Goal: Information Seeking & Learning: Learn about a topic

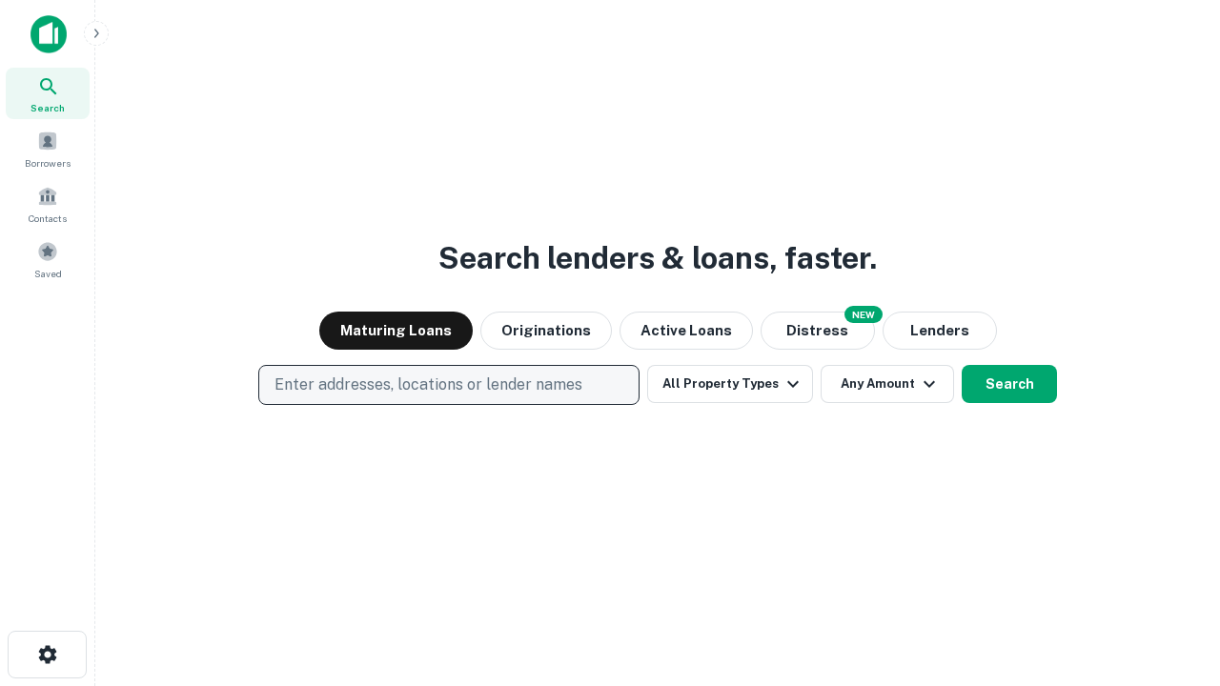
click at [448, 385] on p "Enter addresses, locations or lender names" at bounding box center [428, 385] width 308 height 23
type input "**********"
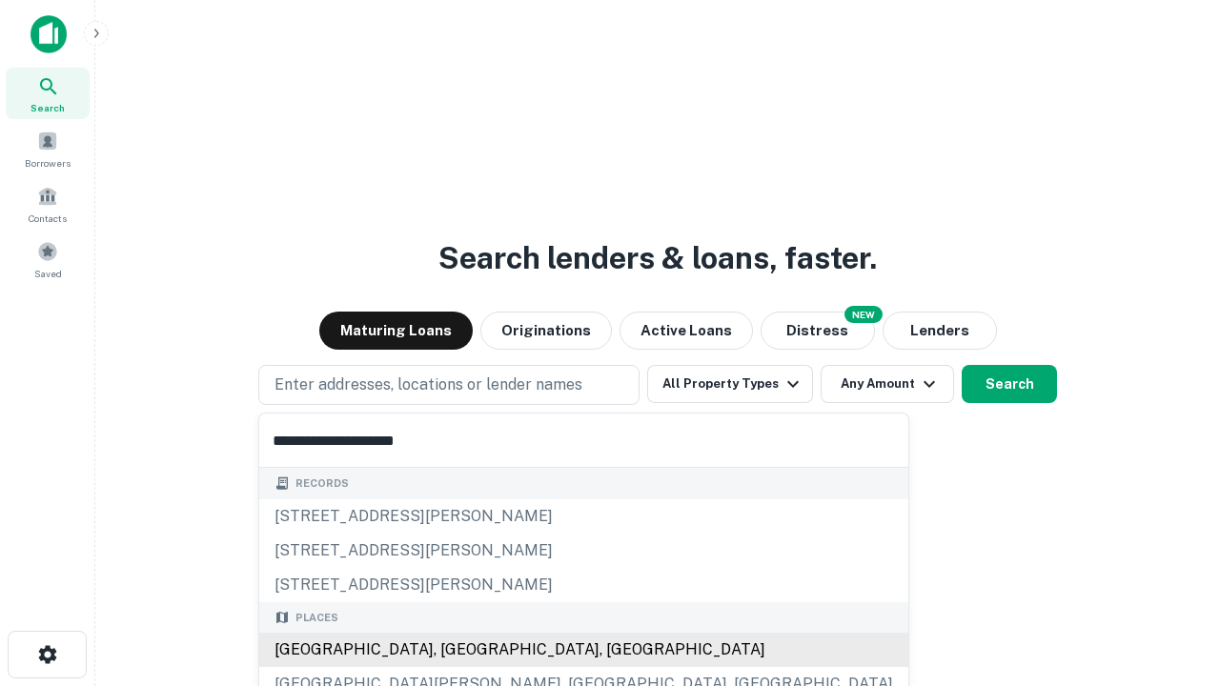
click at [455, 650] on div "Santa Monica, CA, USA" at bounding box center [583, 650] width 649 height 34
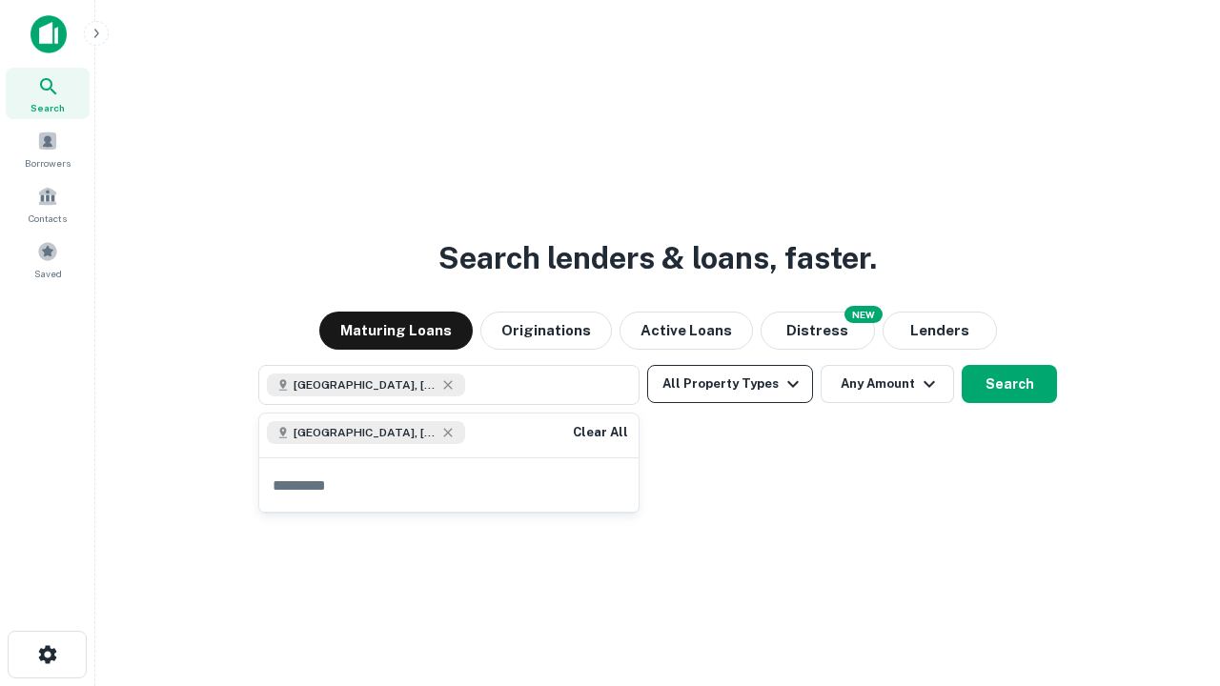
click at [730, 384] on button "All Property Types" at bounding box center [730, 384] width 166 height 38
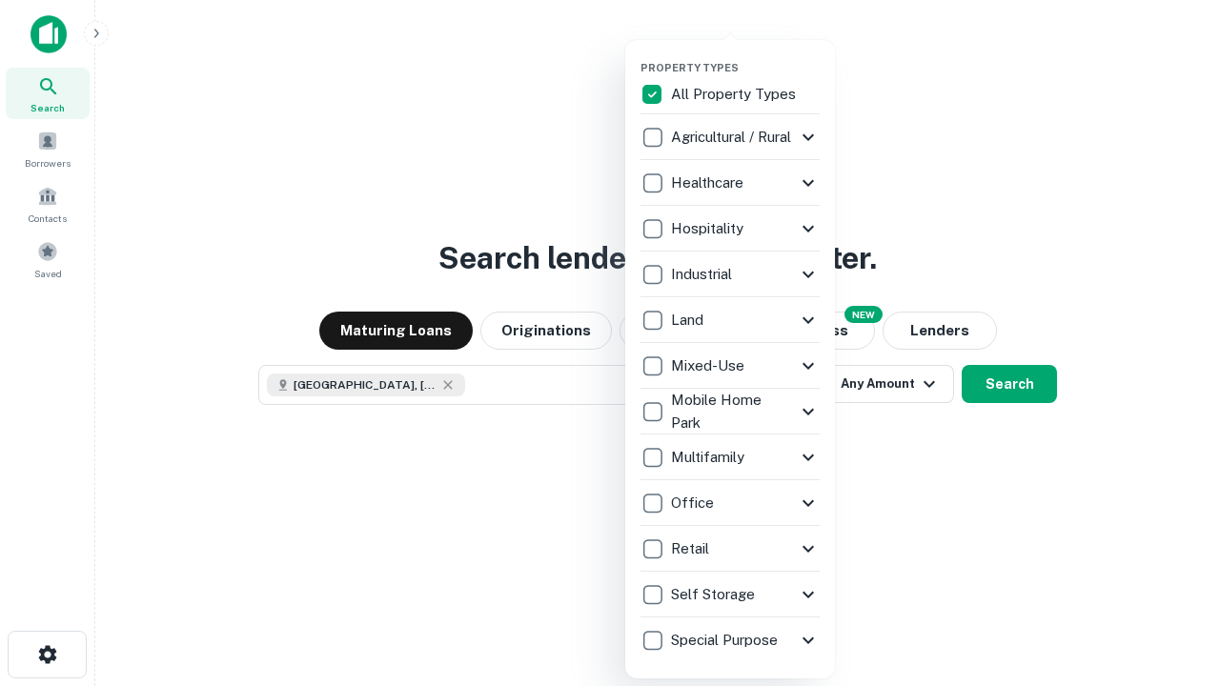
click at [745, 55] on button "button" at bounding box center [745, 55] width 210 height 1
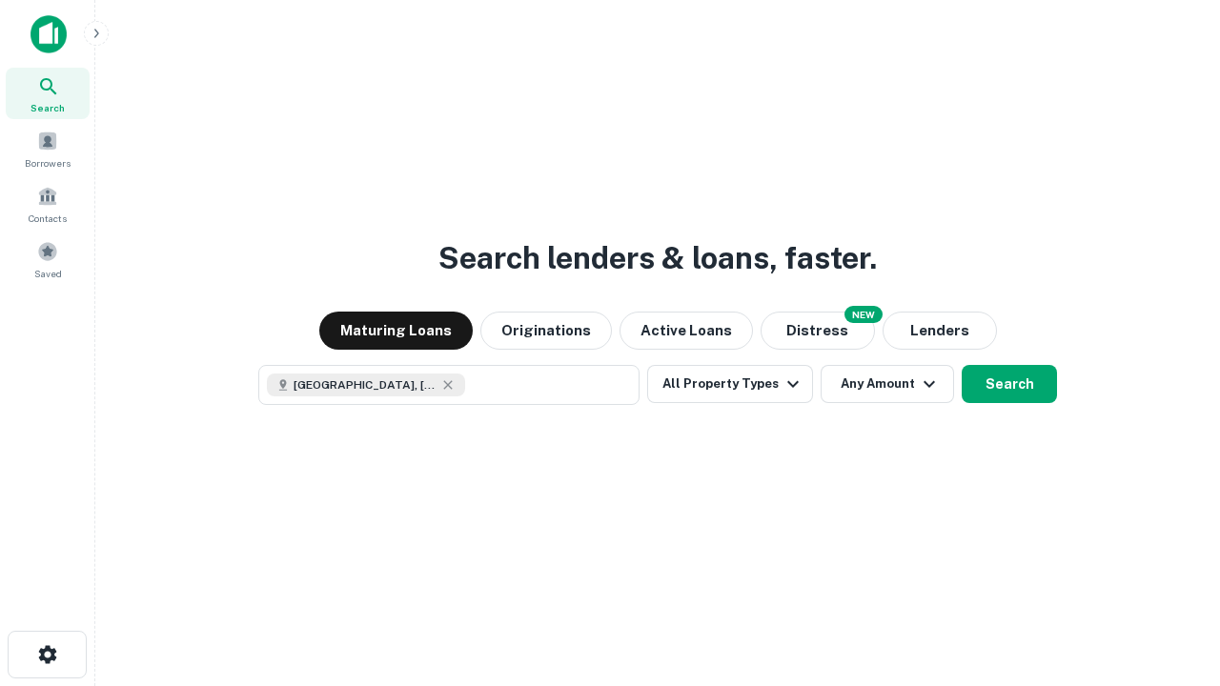
scroll to position [30, 0]
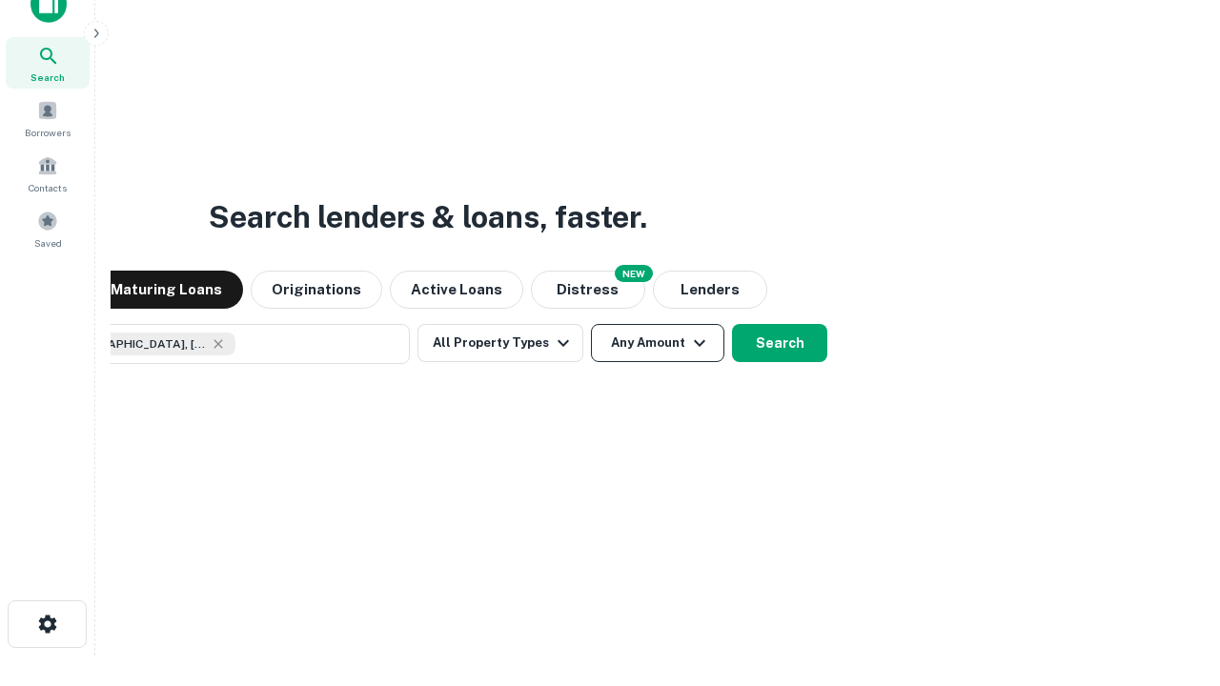
click at [591, 324] on button "Any Amount" at bounding box center [657, 343] width 133 height 38
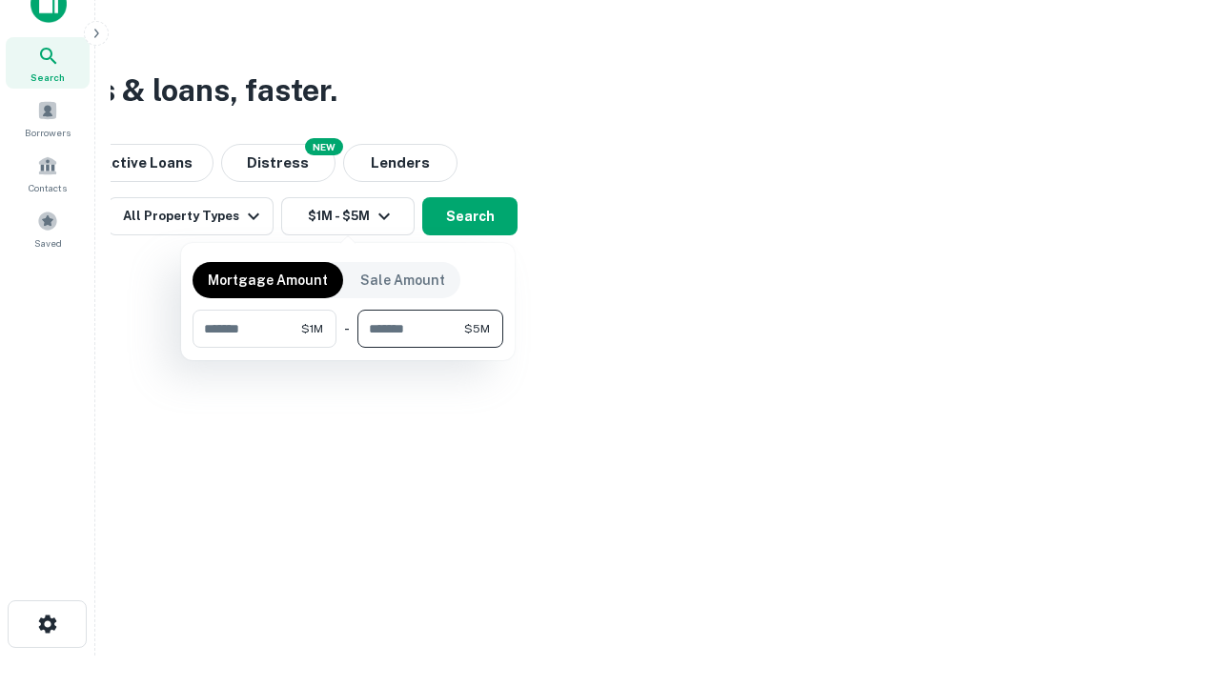
type input "*******"
click at [348, 348] on button "button" at bounding box center [347, 348] width 311 height 1
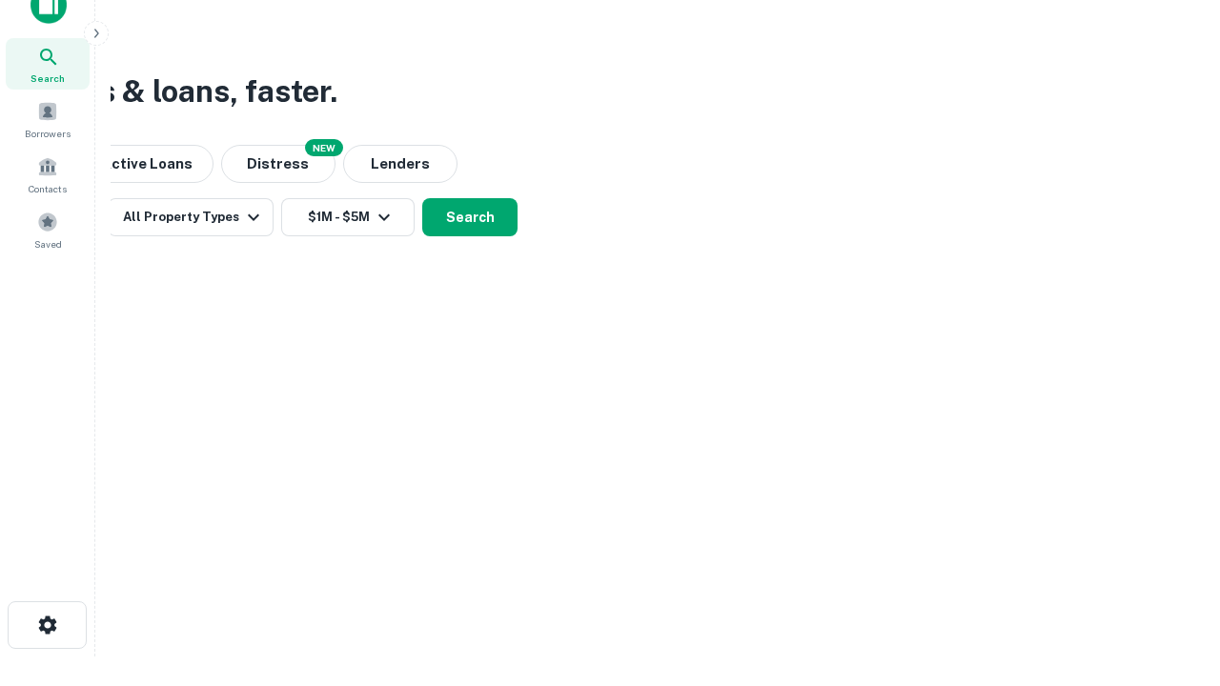
scroll to position [10, 352]
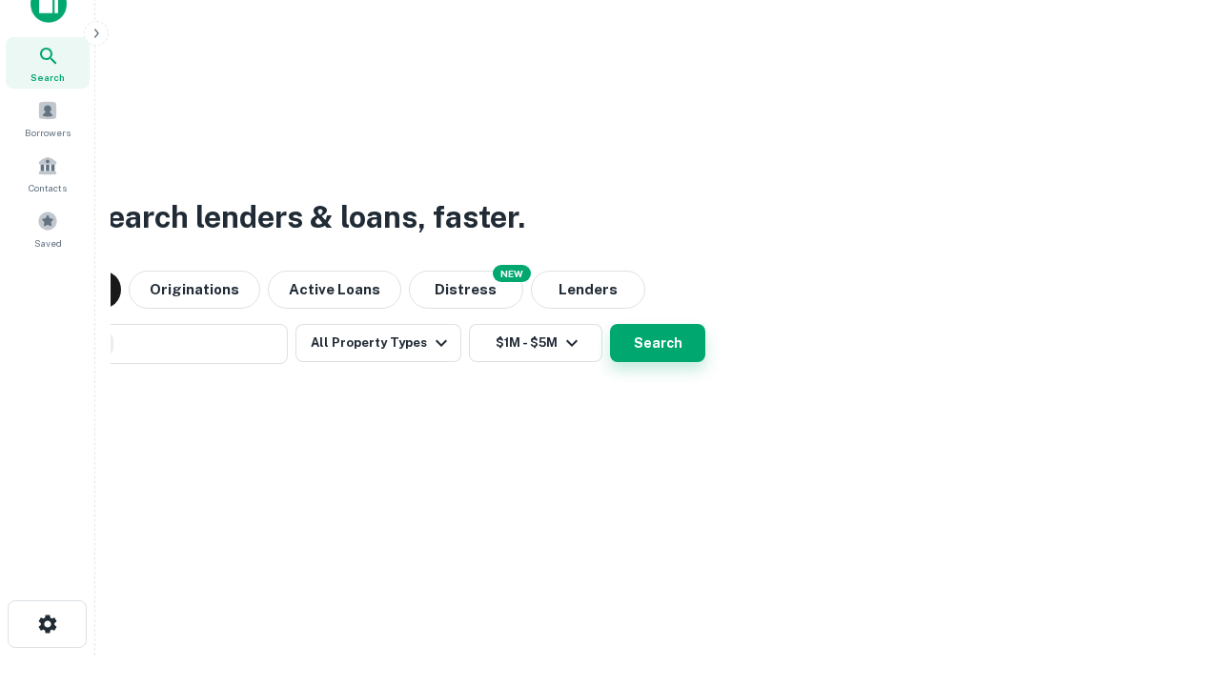
click at [610, 324] on button "Search" at bounding box center [657, 343] width 95 height 38
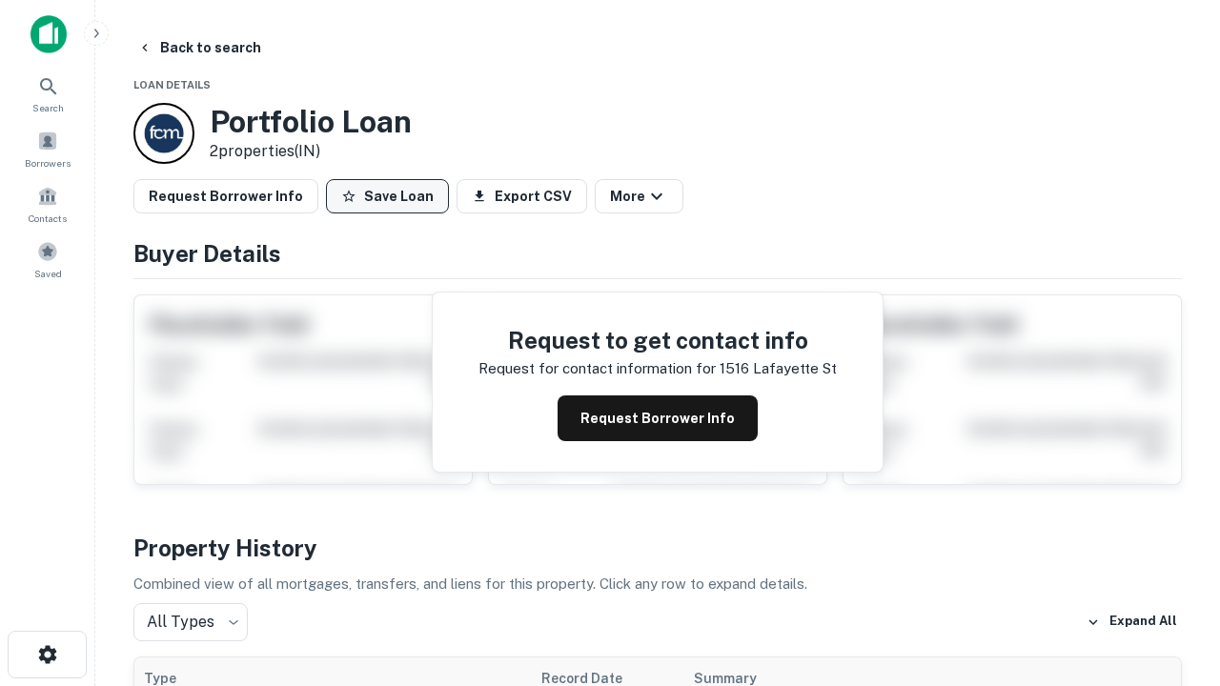
click at [387, 196] on button "Save Loan" at bounding box center [387, 196] width 123 height 34
click at [392, 196] on button "Save Loan" at bounding box center [387, 196] width 123 height 34
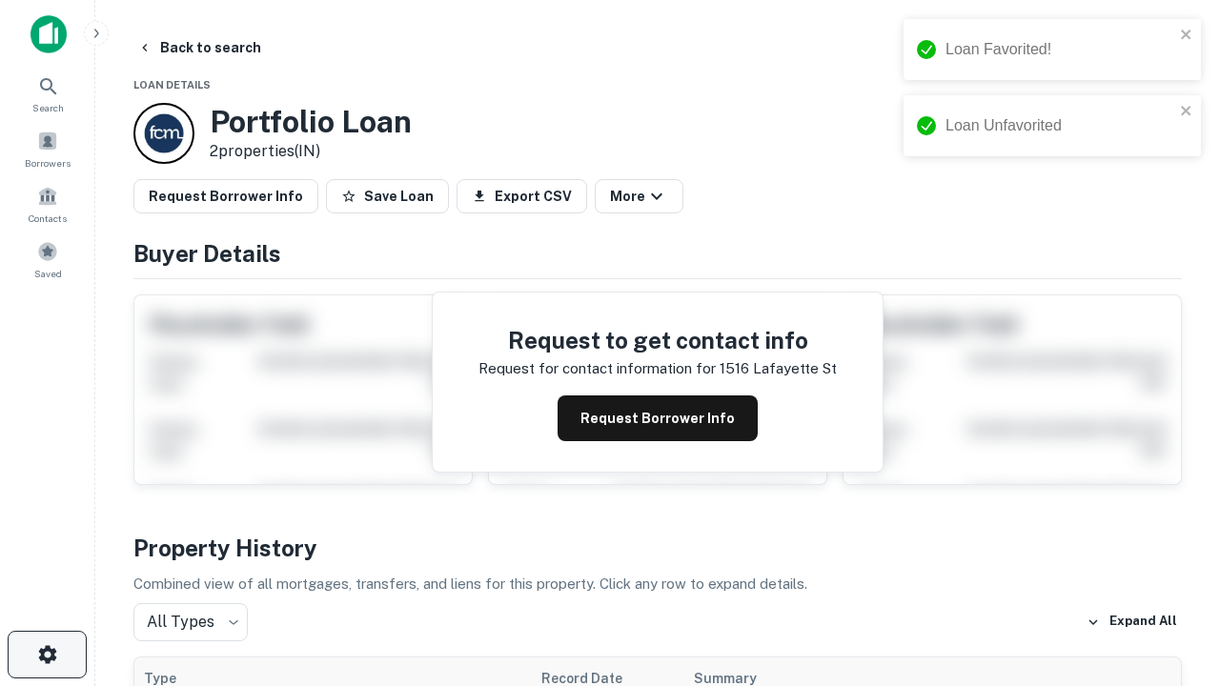
click at [47, 655] on icon "button" at bounding box center [47, 654] width 23 height 23
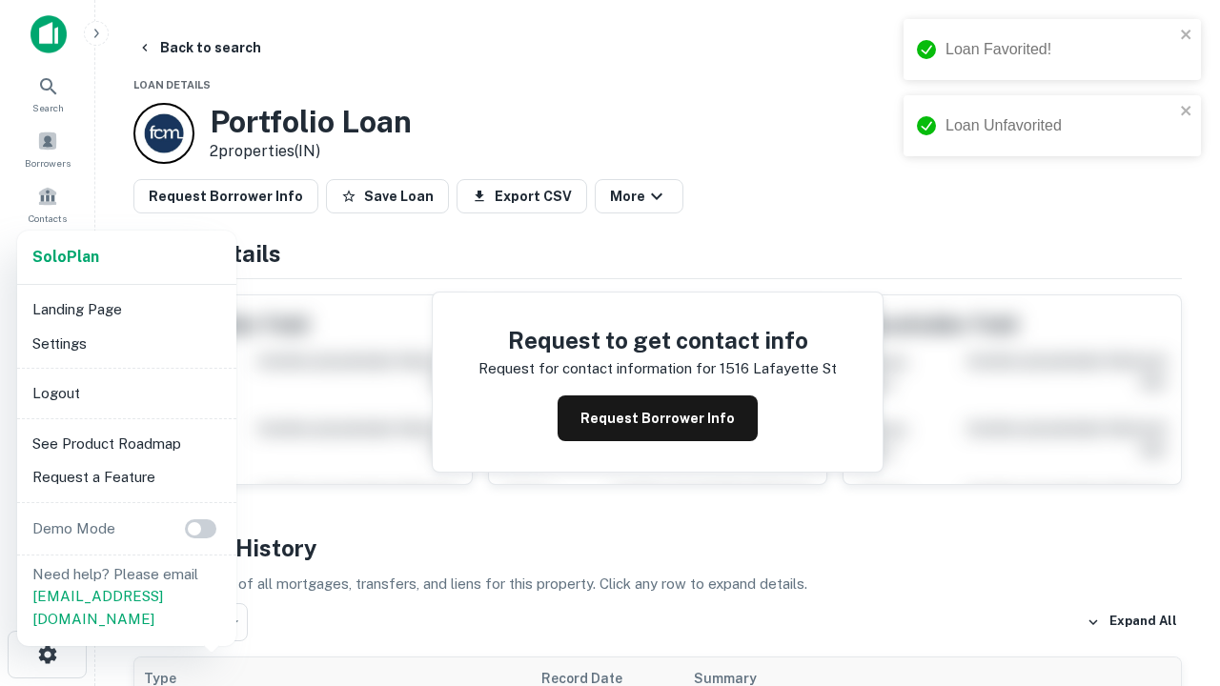
click at [126, 393] on li "Logout" at bounding box center [127, 393] width 204 height 34
